Goal: Obtain resource: Download file/media

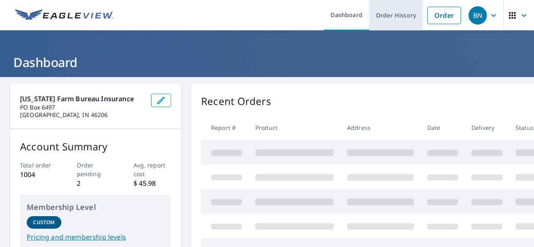
click at [388, 20] on link "Order History" at bounding box center [396, 15] width 54 height 30
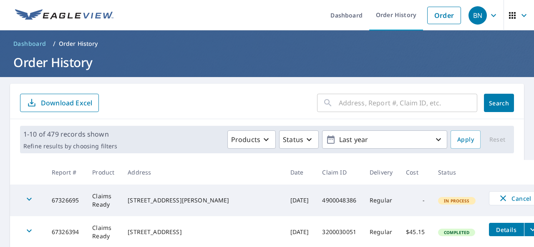
scroll to position [83, 0]
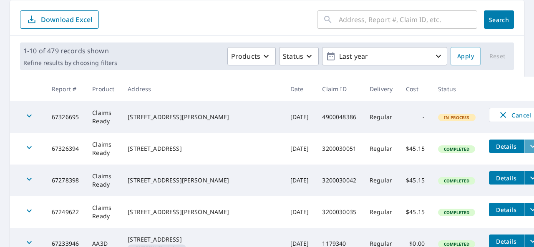
click at [528, 149] on icon "filesDropdownBtn-67326394" at bounding box center [533, 146] width 10 height 10
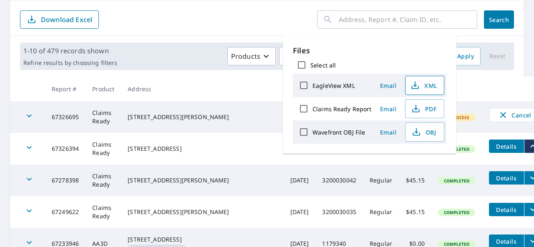
click at [428, 89] on span "XML" at bounding box center [424, 86] width 27 height 10
click at [392, 88] on span "Email" at bounding box center [388, 86] width 20 height 8
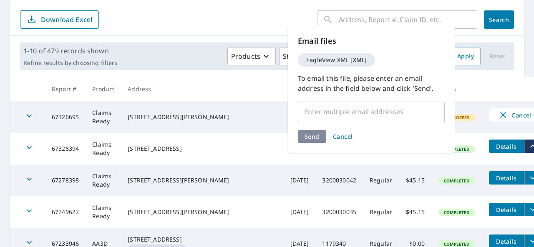
click at [482, 90] on th at bounding box center [515, 89] width 66 height 25
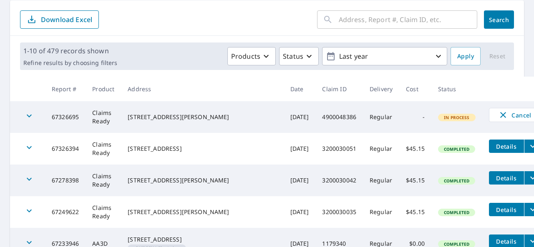
click at [99, 152] on td "Claims Ready" at bounding box center [103, 149] width 35 height 32
click at [25, 150] on icon "button" at bounding box center [29, 148] width 10 height 10
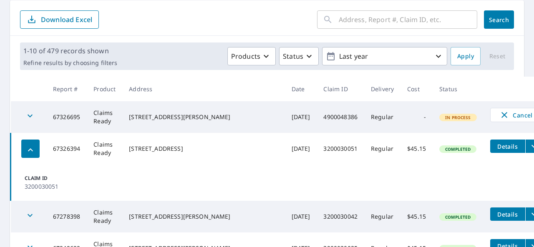
drag, startPoint x: 28, startPoint y: 149, endPoint x: 42, endPoint y: 151, distance: 14.3
click at [29, 150] on icon "button" at bounding box center [30, 150] width 10 height 10
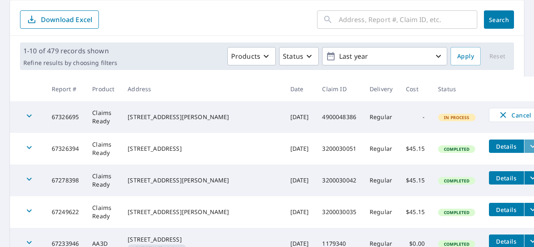
click at [528, 146] on icon "filesDropdownBtn-67326394" at bounding box center [533, 146] width 10 height 10
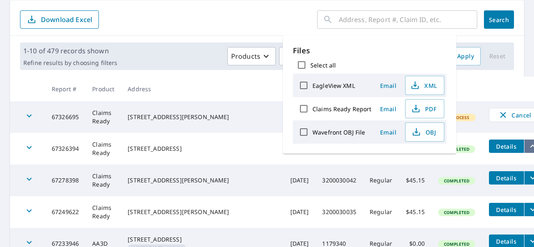
click at [528, 147] on icon "filesDropdownBtn-67326394" at bounding box center [533, 146] width 10 height 10
